Goal: Task Accomplishment & Management: Manage account settings

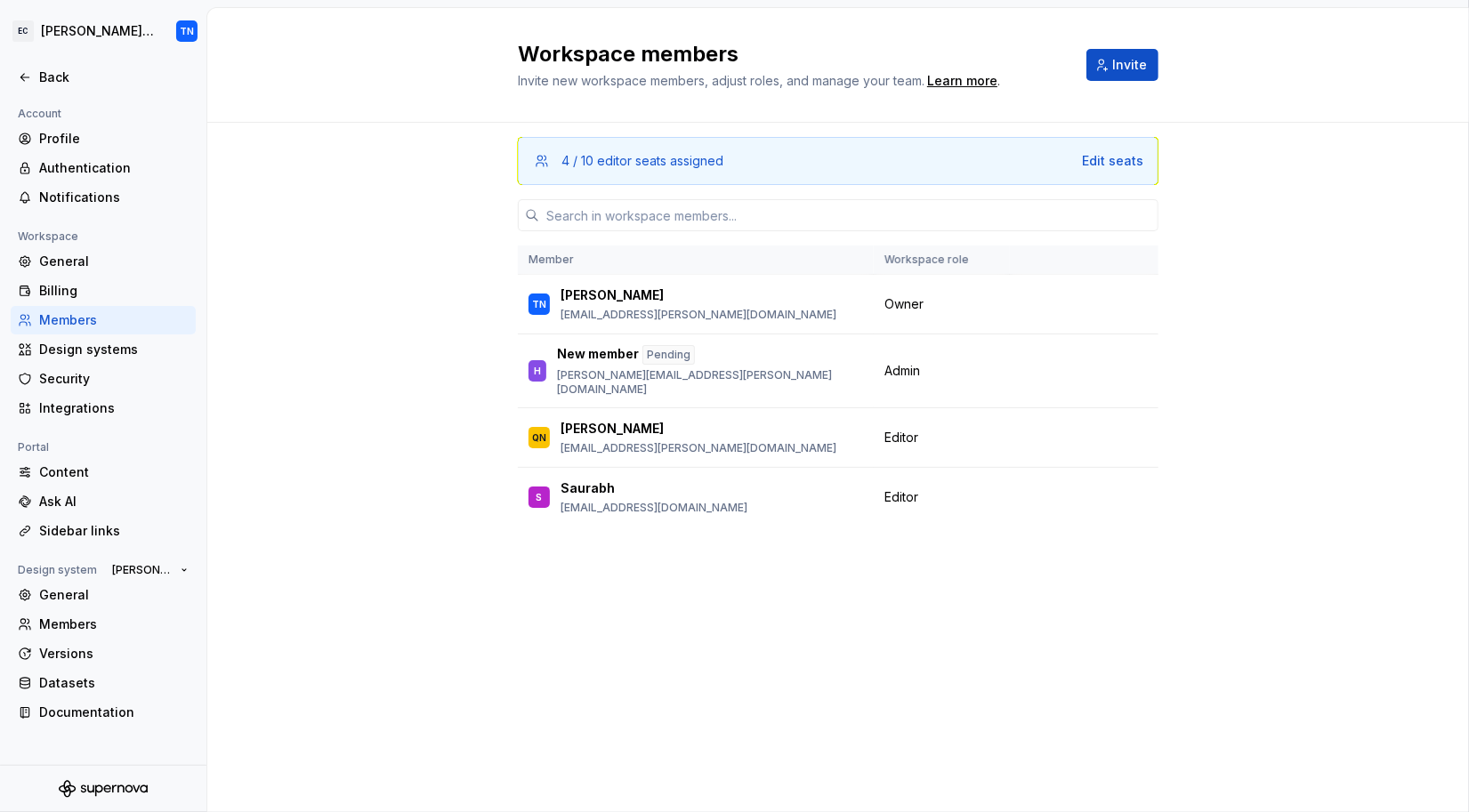
click at [1174, 441] on div "4 / 10 editor seats assigned Edit seats Member Workspace role TN [PERSON_NAME] …" at bounding box center [838, 467] width 1262 height 689
click at [1087, 363] on span "Change role" at bounding box center [1060, 369] width 65 height 14
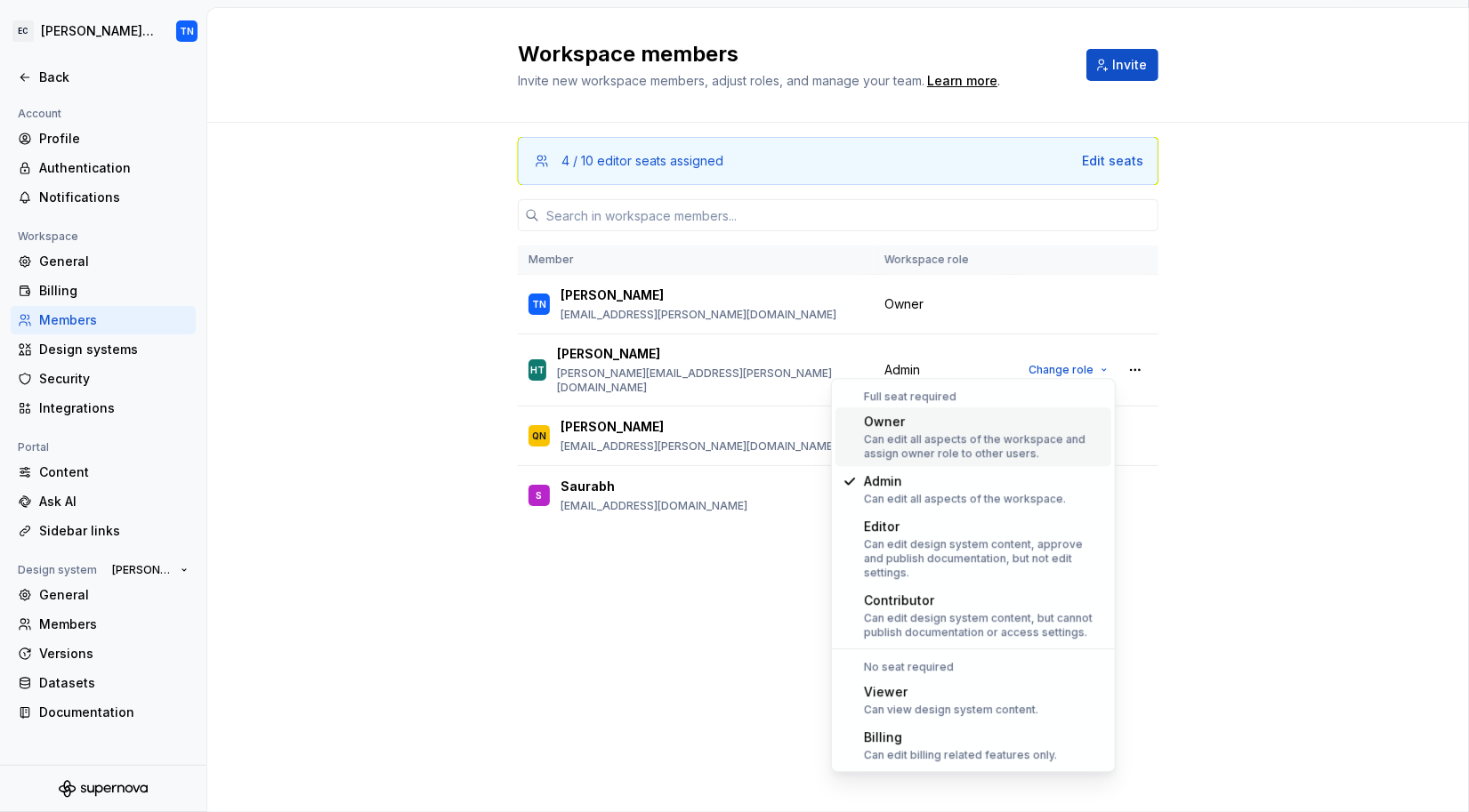
click at [1004, 419] on div "Owner" at bounding box center [983, 421] width 240 height 18
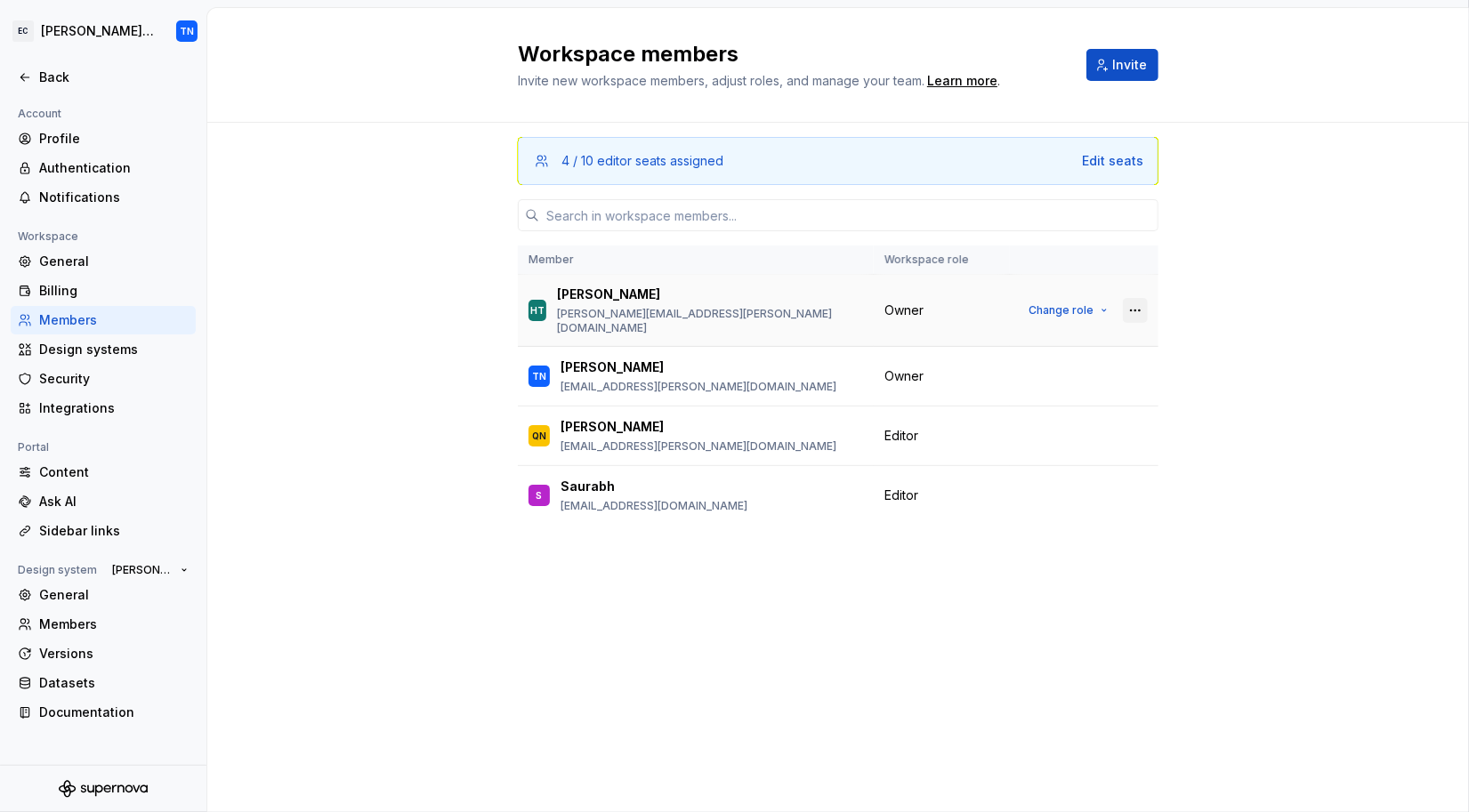
click at [1137, 305] on button "button" at bounding box center [1135, 311] width 25 height 25
click at [1325, 296] on div "4 / 10 editor seats assigned Edit seats Member Workspace role [PERSON_NAME] Tra…" at bounding box center [838, 467] width 1262 height 689
click at [408, 303] on div "4 / 10 editor seats assigned Edit seats Member Workspace role [PERSON_NAME] Tra…" at bounding box center [838, 467] width 1262 height 689
